Goal: Task Accomplishment & Management: Manage account settings

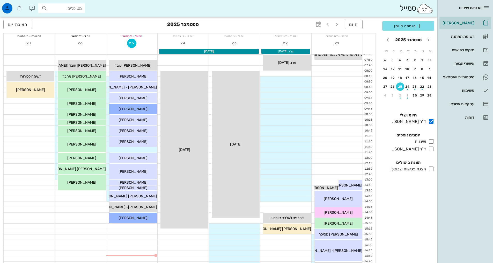
click at [73, 13] on div "מטופלים" at bounding box center [61, 8] width 47 height 10
type input "t"
type input "אפטו"
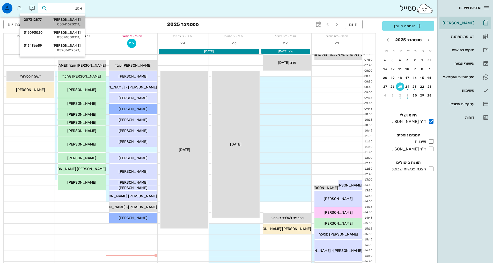
click at [77, 17] on div "[PERSON_NAME] 207312877 0504162021" at bounding box center [52, 22] width 57 height 13
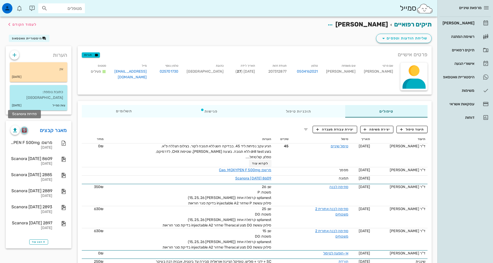
click at [27, 128] on img "button" at bounding box center [24, 130] width 5 height 5
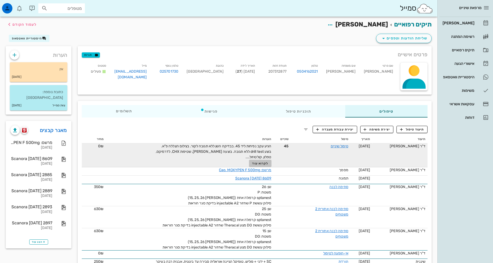
click at [262, 164] on span "לקרוא עוד" at bounding box center [260, 163] width 16 height 4
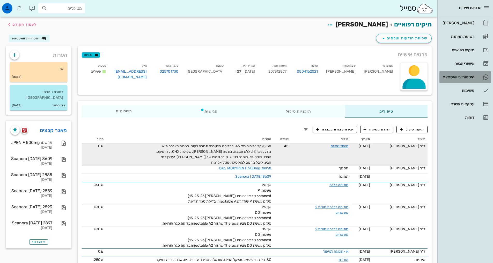
click at [458, 76] on div "היסטוריית וואטסאפ" at bounding box center [458, 77] width 33 height 4
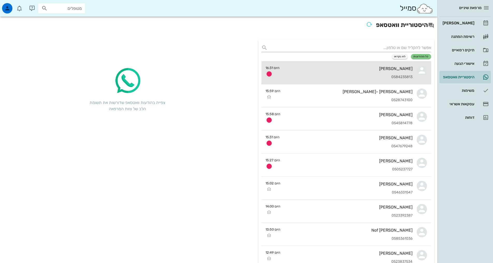
click at [346, 75] on div "0584235813" at bounding box center [348, 77] width 129 height 4
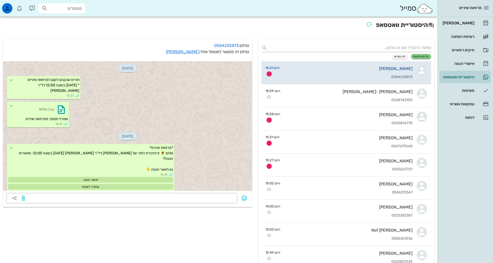
scroll to position [349, 0]
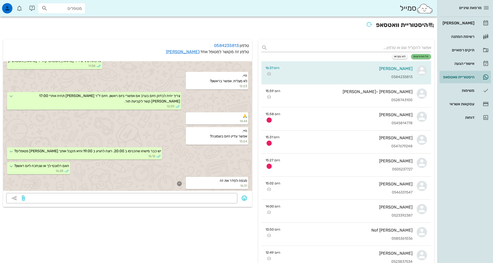
click at [182, 182] on icon "button" at bounding box center [179, 183] width 5 height 5
click at [179, 174] on div "👍" at bounding box center [175, 176] width 9 height 10
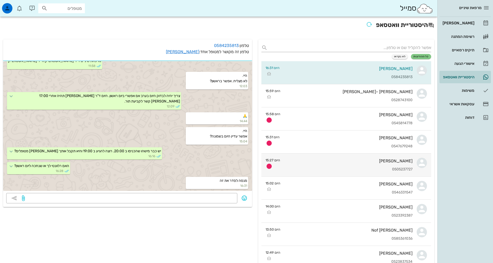
scroll to position [350, 0]
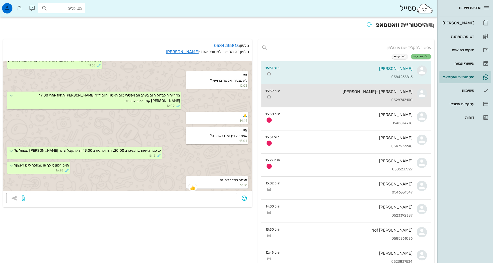
click at [360, 98] on div "0528743100" at bounding box center [349, 100] width 128 height 4
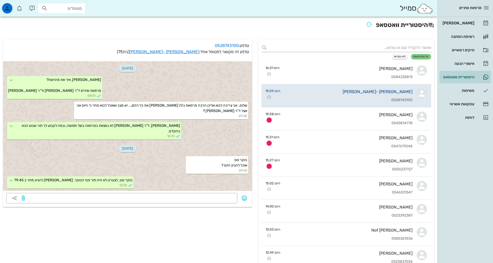
scroll to position [342, 0]
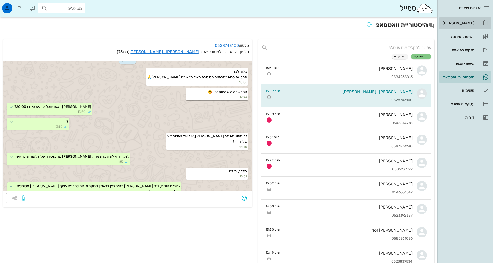
click at [464, 24] on div "[PERSON_NAME]" at bounding box center [458, 23] width 33 height 4
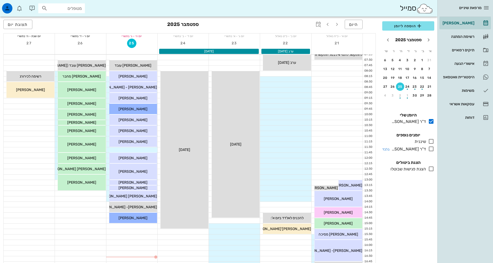
click at [432, 149] on icon at bounding box center [431, 149] width 6 height 6
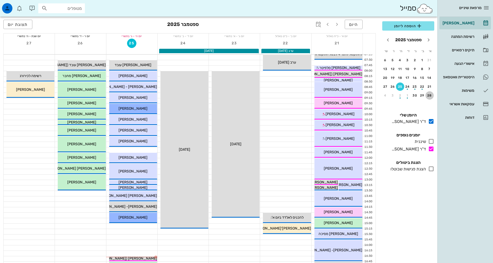
click at [429, 98] on button "28" at bounding box center [430, 95] width 8 height 8
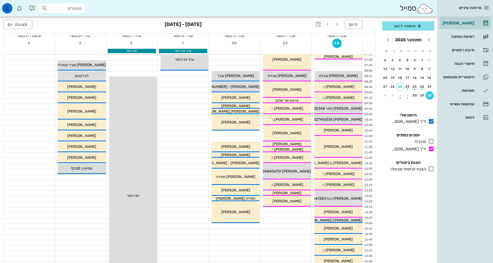
click at [343, 67] on div at bounding box center [337, 68] width 51 height 5
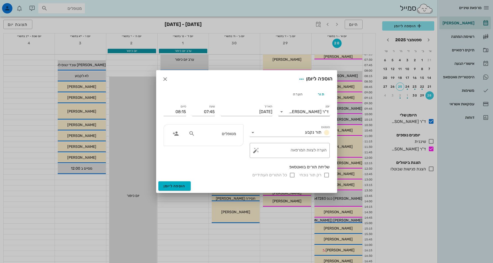
click at [289, 111] on input "יומן" at bounding box center [287, 111] width 3 height 8
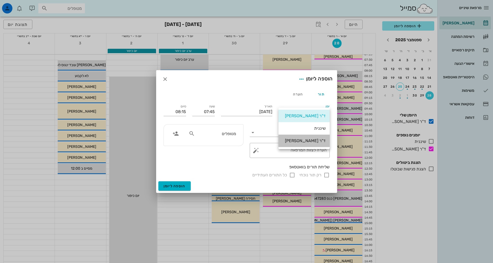
click at [296, 140] on div "ד"ר [PERSON_NAME]" at bounding box center [304, 140] width 43 height 5
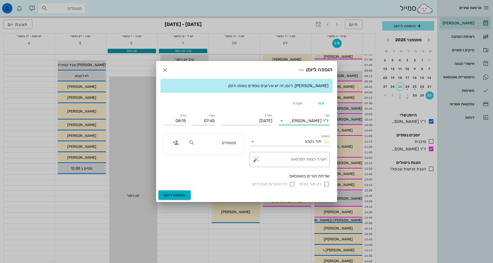
click at [228, 139] on div "מטופלים" at bounding box center [212, 143] width 53 height 10
type input "[PERSON_NAME]"
click at [214, 161] on div "0528743100" at bounding box center [206, 163] width 57 height 4
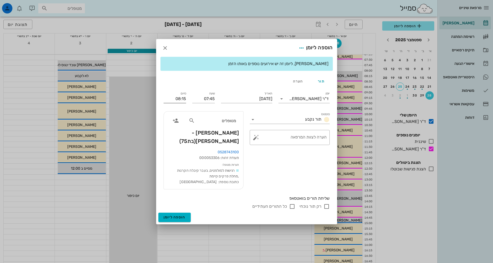
click at [181, 103] on input "08:15" at bounding box center [175, 99] width 23 height 8
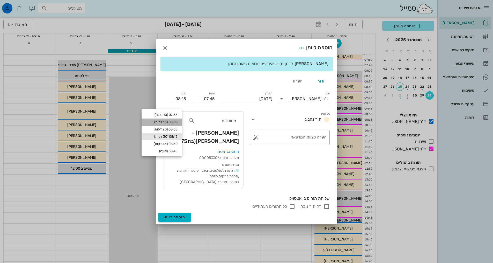
click at [172, 123] on div "08:00 (15 דקות)" at bounding box center [162, 122] width 32 height 4
type input "08:00"
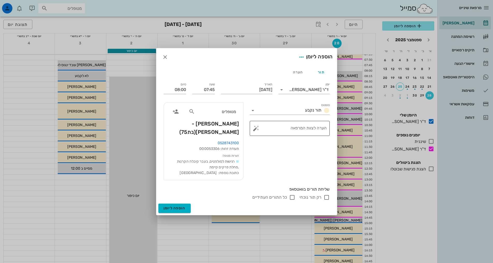
click at [296, 133] on textarea "הערה לצוות המרפאה" at bounding box center [292, 129] width 70 height 12
type textarea "להכניס בשעות הבוקר"
click at [183, 206] on span "הוספה ליומן" at bounding box center [175, 208] width 22 height 4
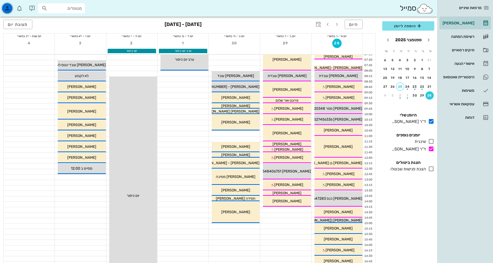
click at [5, 9] on icon "button" at bounding box center [7, 8] width 6 height 6
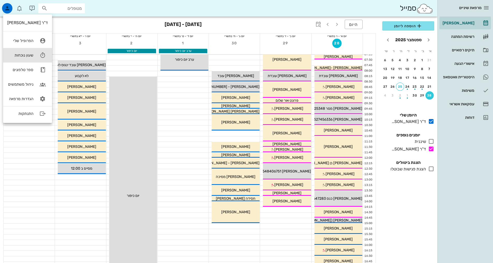
click at [28, 55] on div "שעון נוכחות" at bounding box center [20, 55] width 26 height 5
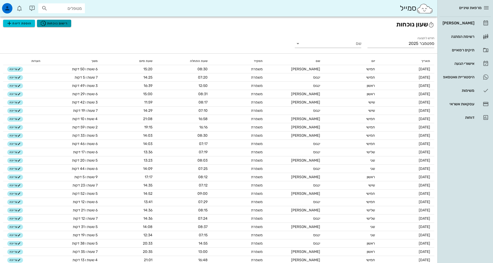
click at [61, 25] on span "רישום נוכחות" at bounding box center [54, 23] width 28 height 6
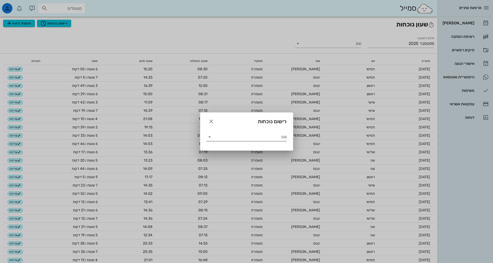
click at [255, 136] on input "שם" at bounding box center [250, 137] width 73 height 8
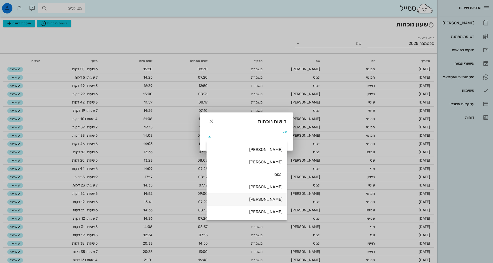
click at [267, 197] on div "[PERSON_NAME]" at bounding box center [247, 199] width 72 height 5
type input "[PERSON_NAME]"
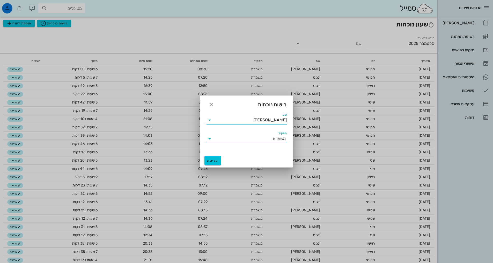
click at [260, 140] on input "תפקיד" at bounding box center [243, 138] width 59 height 8
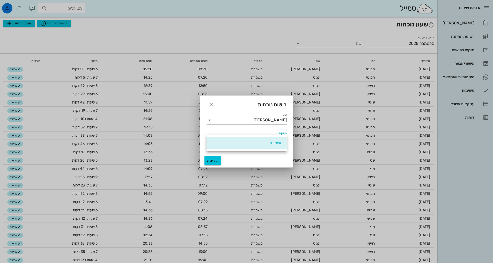
click at [268, 155] on div "כניסה" at bounding box center [246, 160] width 93 height 13
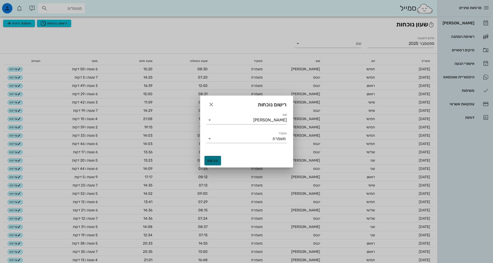
click at [214, 161] on span "כניסה" at bounding box center [213, 160] width 12 height 4
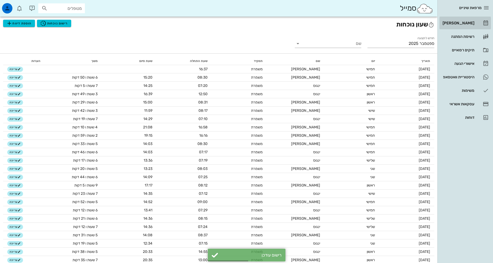
click at [469, 23] on div "[PERSON_NAME]" at bounding box center [458, 23] width 33 height 4
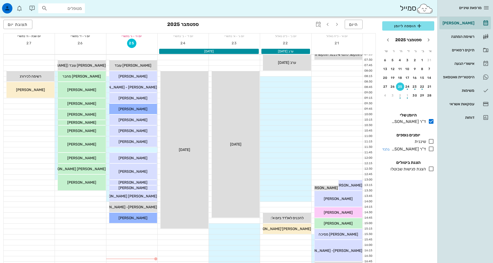
click at [430, 149] on icon at bounding box center [431, 149] width 6 height 6
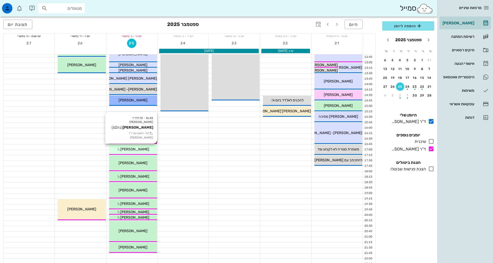
scroll to position [130, 0]
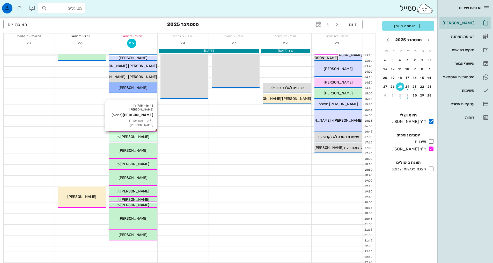
click at [130, 138] on span "[PERSON_NAME]" at bounding box center [134, 136] width 29 height 4
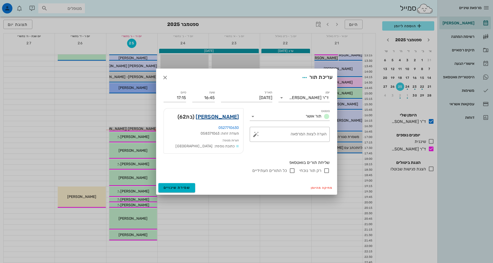
click at [220, 117] on link "[PERSON_NAME]" at bounding box center [217, 116] width 43 height 8
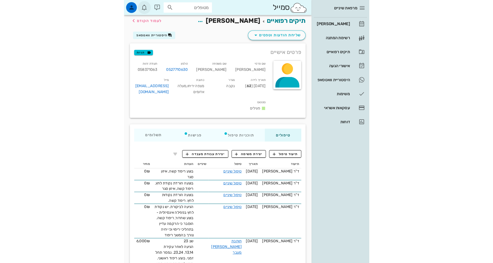
scroll to position [0, 0]
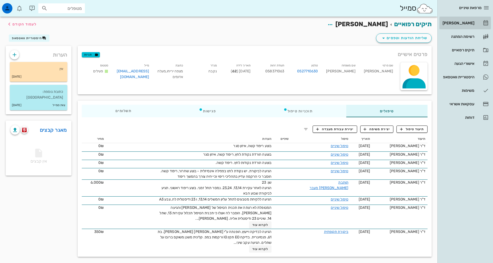
click at [468, 25] on div "[PERSON_NAME]" at bounding box center [458, 23] width 33 height 8
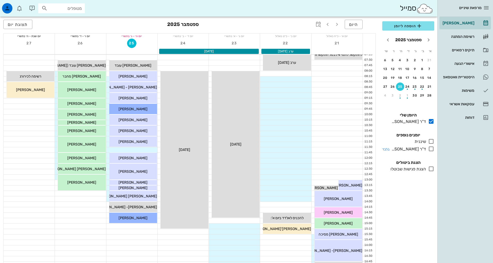
click at [431, 151] on icon at bounding box center [431, 149] width 6 height 6
